Goal: Task Accomplishment & Management: Manage account settings

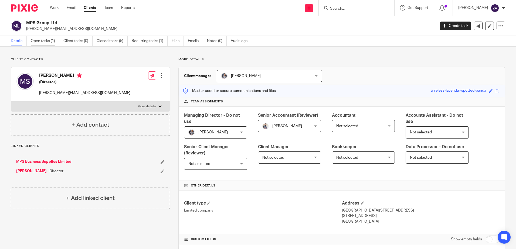
click at [37, 41] on link "Open tasks (1)" at bounding box center [45, 41] width 29 height 11
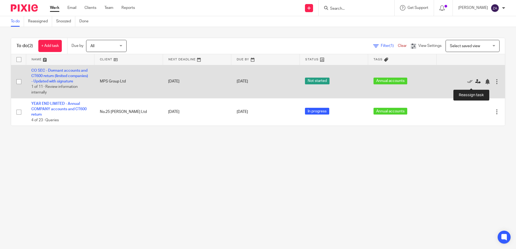
click at [475, 84] on icon at bounding box center [477, 81] width 5 height 5
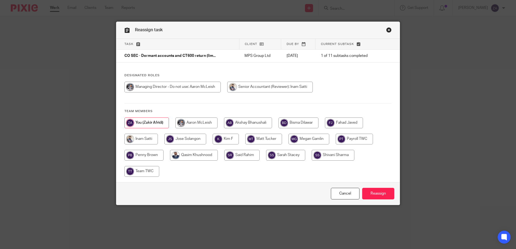
click at [151, 138] on input "radio" at bounding box center [140, 139] width 33 height 11
radio input "true"
click at [380, 194] on input "Reassign" at bounding box center [378, 194] width 32 height 12
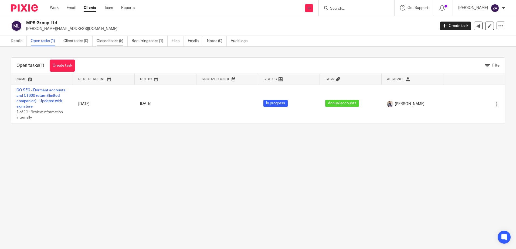
click at [116, 40] on link "Closed tasks (5)" at bounding box center [112, 41] width 31 height 11
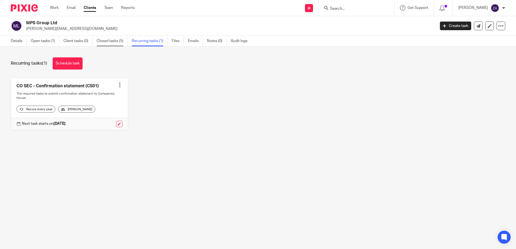
click at [108, 43] on link "Closed tasks (5)" at bounding box center [112, 41] width 31 height 11
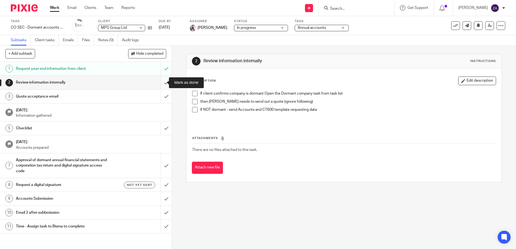
click at [161, 84] on input "submit" at bounding box center [86, 82] width 172 height 13
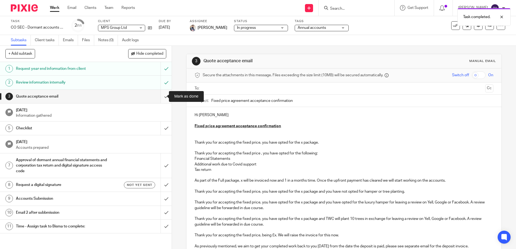
click at [161, 99] on input "submit" at bounding box center [86, 96] width 172 height 13
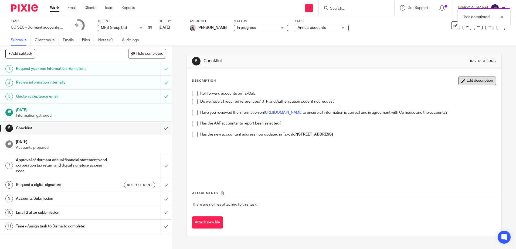
click at [485, 82] on button "Edit description" at bounding box center [477, 81] width 38 height 9
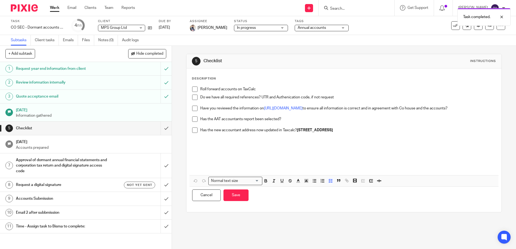
click at [335, 96] on p "Do we have all required references? UTR and Authenication code, if not request" at bounding box center [347, 97] width 295 height 5
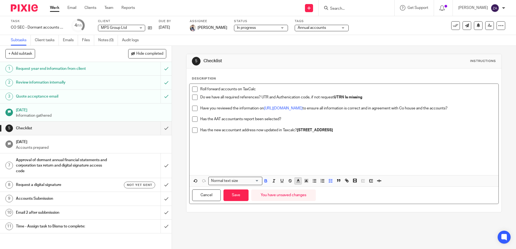
click at [299, 183] on icon "button" at bounding box center [298, 181] width 5 height 5
click at [299, 188] on li "color:#F44E3B" at bounding box center [300, 188] width 4 height 4
click at [315, 144] on p at bounding box center [347, 146] width 295 height 5
click at [242, 194] on button "Save" at bounding box center [235, 196] width 25 height 12
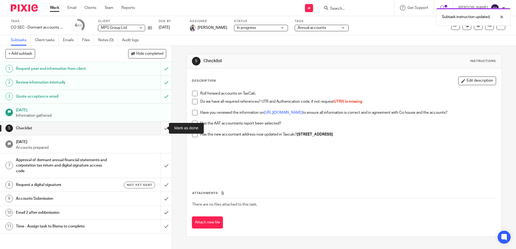
click at [161, 128] on input "submit" at bounding box center [86, 128] width 172 height 13
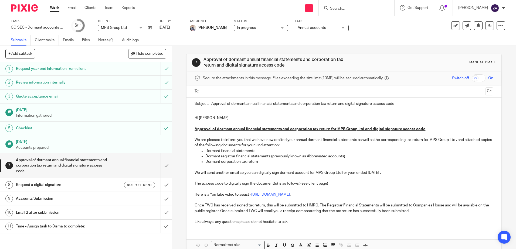
click at [51, 8] on link "Work" at bounding box center [54, 7] width 9 height 5
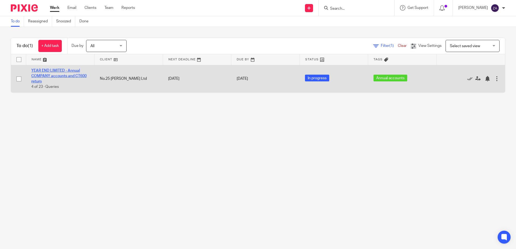
click at [58, 72] on link "YEAR END LIMITED - Annual COMPANY accounts and CT600 return" at bounding box center [58, 76] width 55 height 15
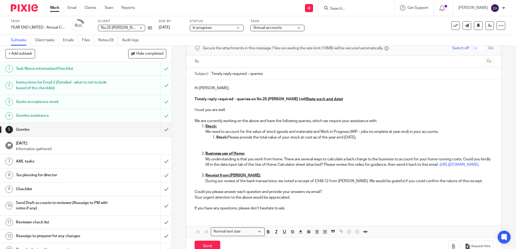
scroll to position [47, 0]
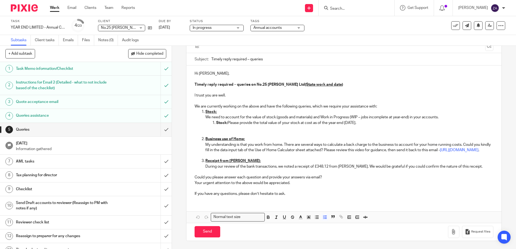
click at [483, 165] on p "During our review of the bank transactions, we noted a receipt of £348.12 from …" at bounding box center [349, 166] width 288 height 5
click at [199, 161] on ol "Stock: We need to account for the value of stock (goods and materials) and Work…" at bounding box center [344, 139] width 299 height 60
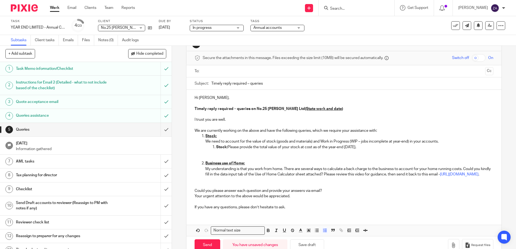
scroll to position [0, 0]
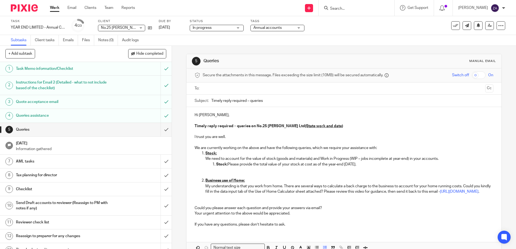
click at [51, 69] on h1 "Task Memo information/Checklist" at bounding box center [62, 69] width 93 height 8
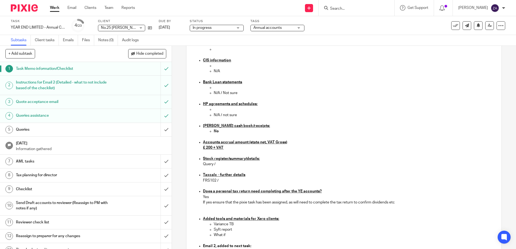
scroll to position [432, 0]
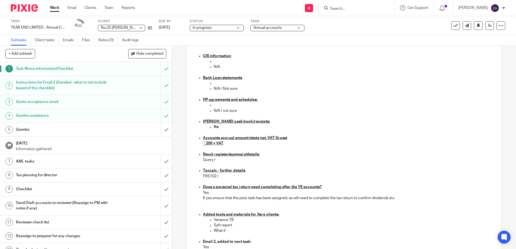
click at [203, 144] on ul "Credit card statements N/A / not sure Cash book Xero Sales invoices/SDB Xero Pu…" at bounding box center [343, 89] width 303 height 410
copy u "£"
click at [261, 114] on p at bounding box center [355, 116] width 282 height 5
click at [308, 138] on p "Accounts accrual amount (state net, VAT Gross)" at bounding box center [349, 137] width 293 height 5
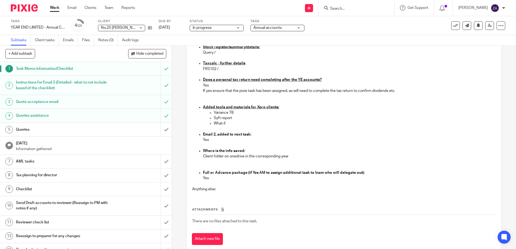
scroll to position [540, 0]
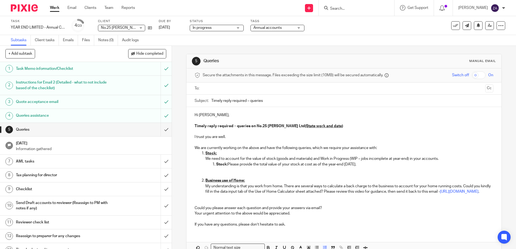
scroll to position [36, 0]
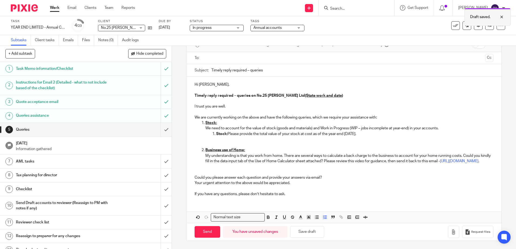
click at [501, 17] on div at bounding box center [497, 17] width 15 height 6
click at [488, 27] on icon at bounding box center [490, 25] width 4 height 4
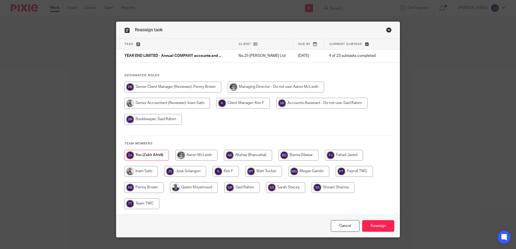
click at [138, 172] on input "radio" at bounding box center [140, 171] width 33 height 11
radio input "true"
click at [375, 225] on input "Reassign" at bounding box center [378, 227] width 32 height 12
